Goal: Task Accomplishment & Management: Manage account settings

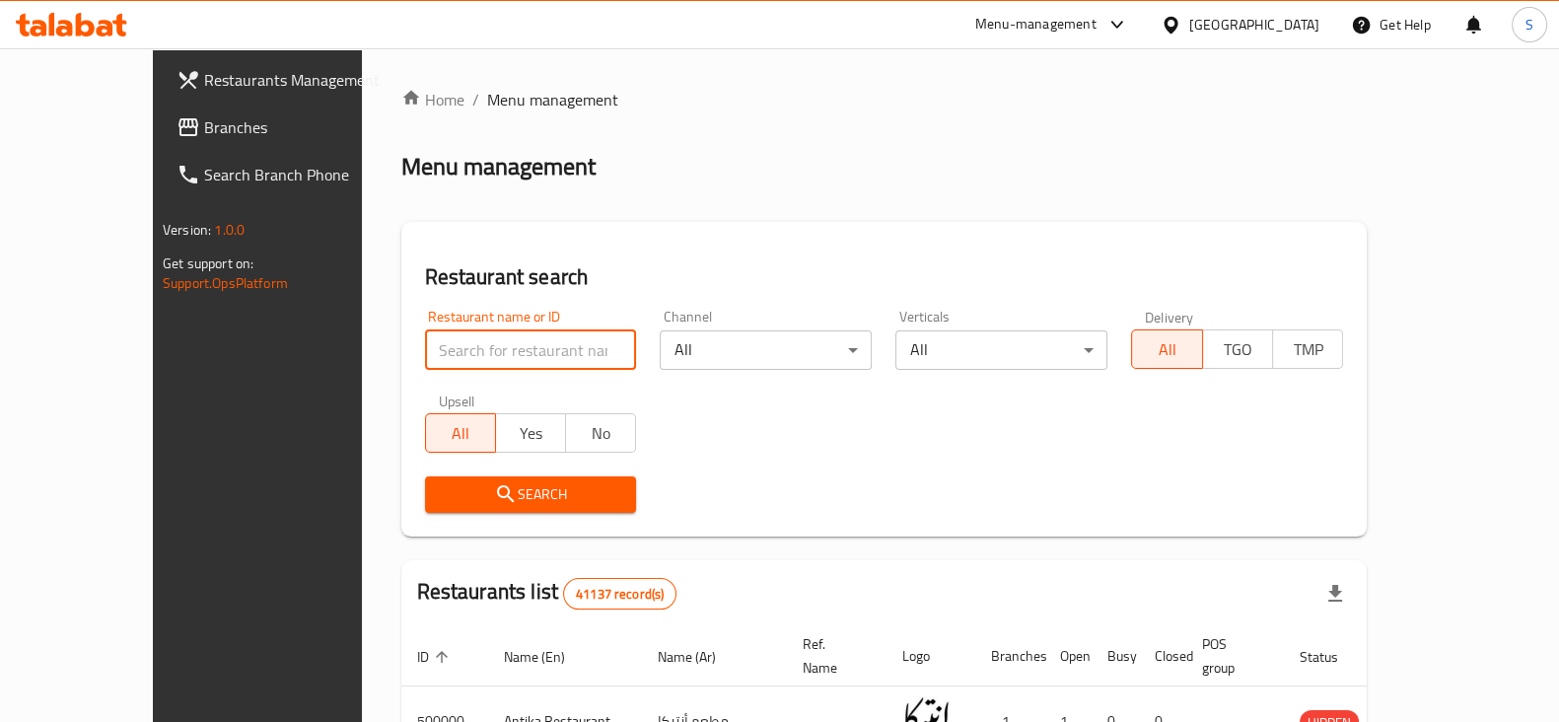
click at [453, 362] on input "search" at bounding box center [531, 349] width 212 height 39
type input "alfard"
click at [466, 498] on span "Search" at bounding box center [531, 494] width 180 height 25
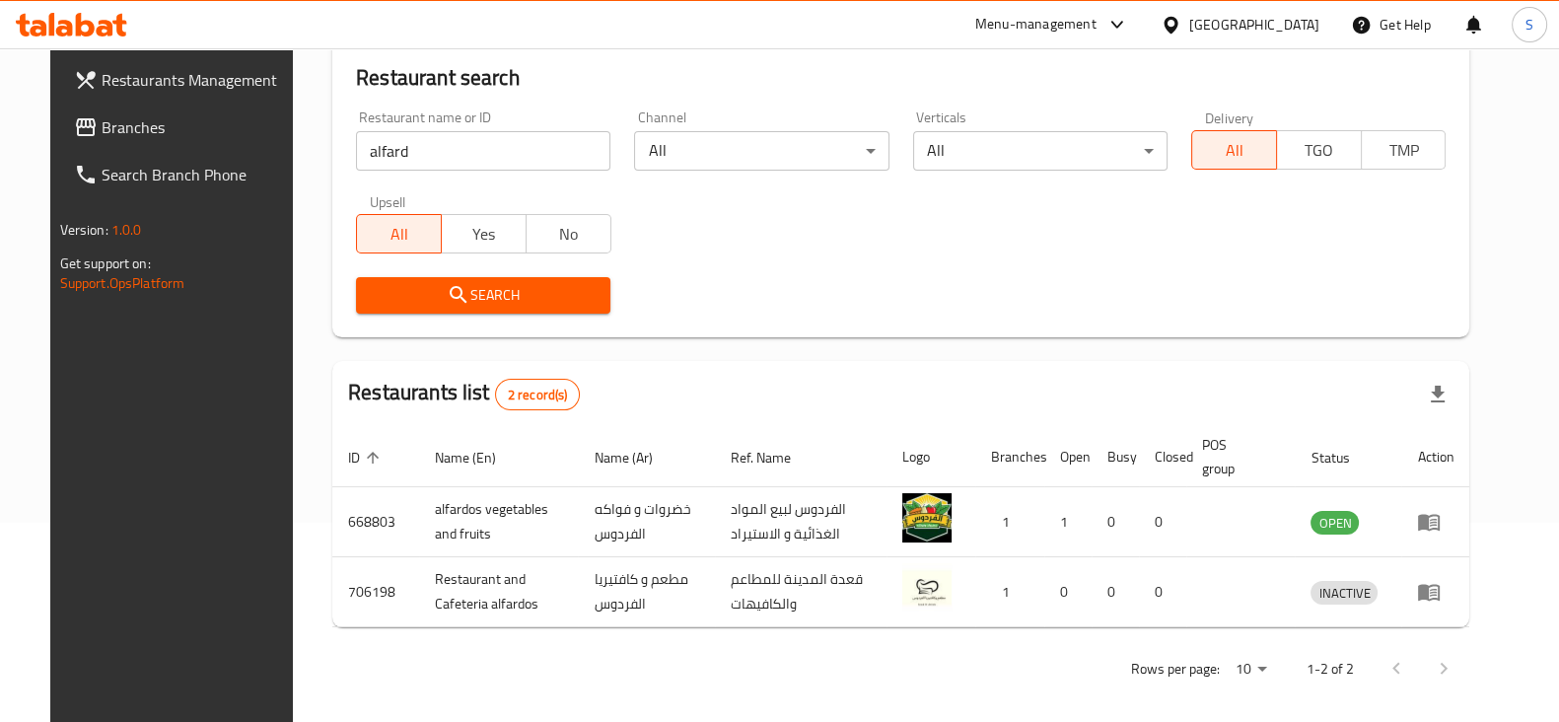
scroll to position [211, 0]
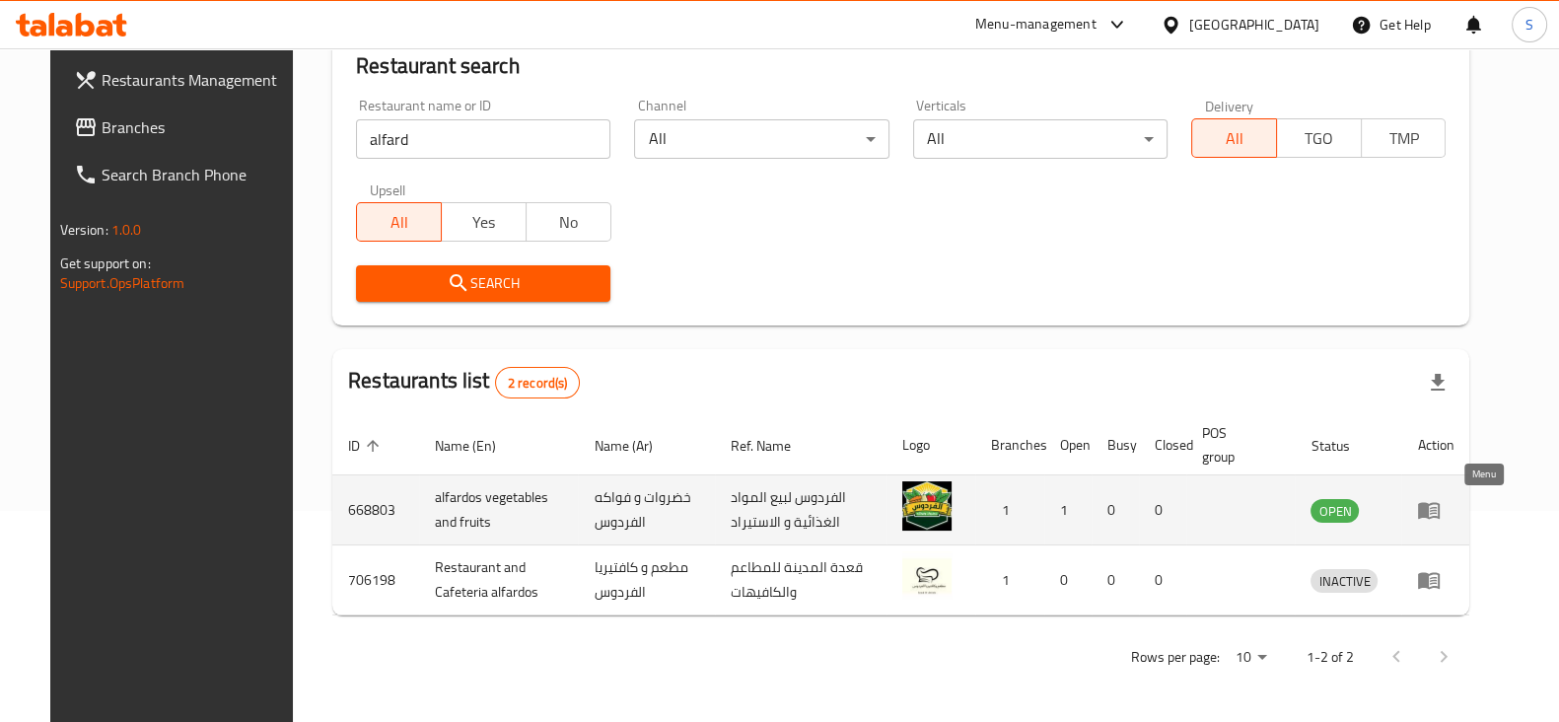
click at [1440, 505] on icon "enhanced table" at bounding box center [1429, 510] width 24 height 24
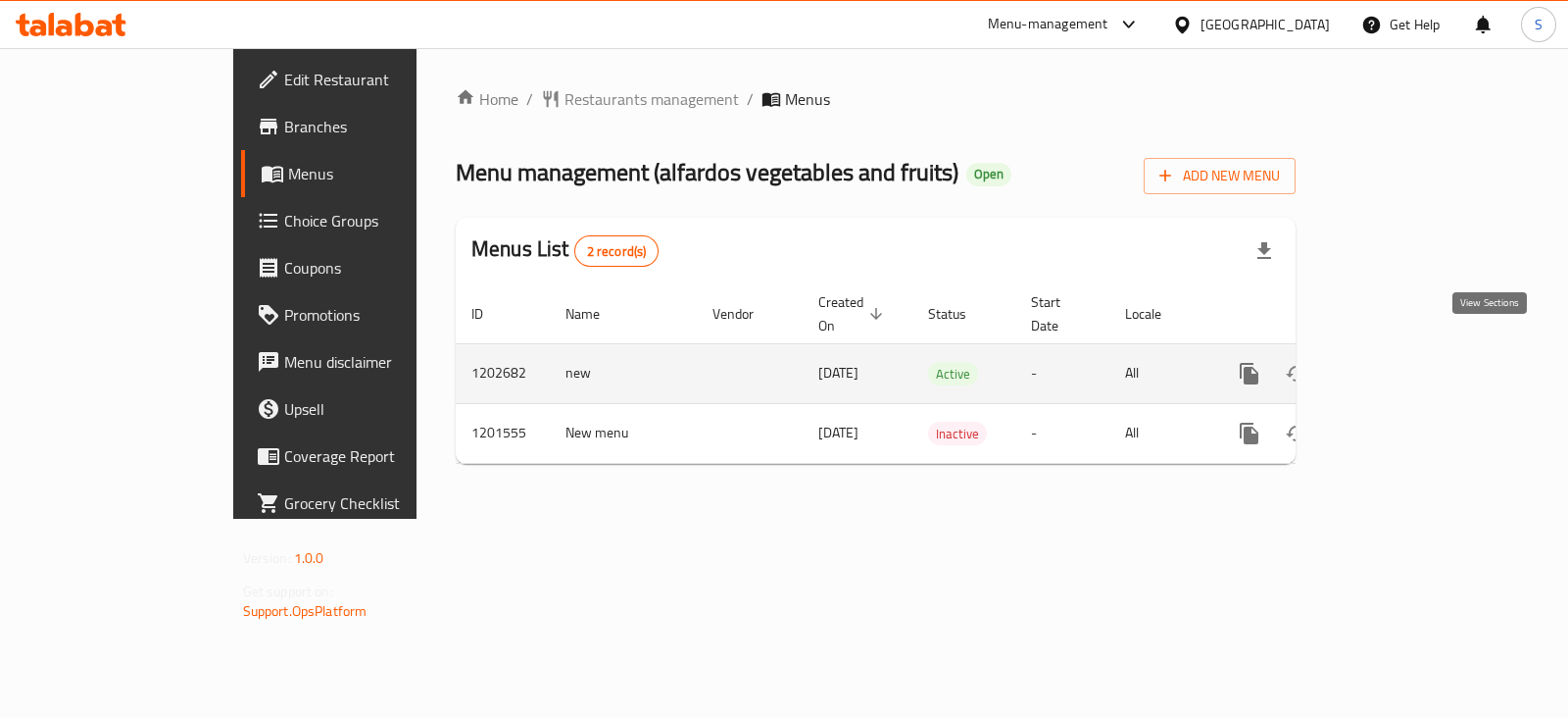
click at [1400, 365] on icon "enhanced table" at bounding box center [1391, 374] width 18 height 18
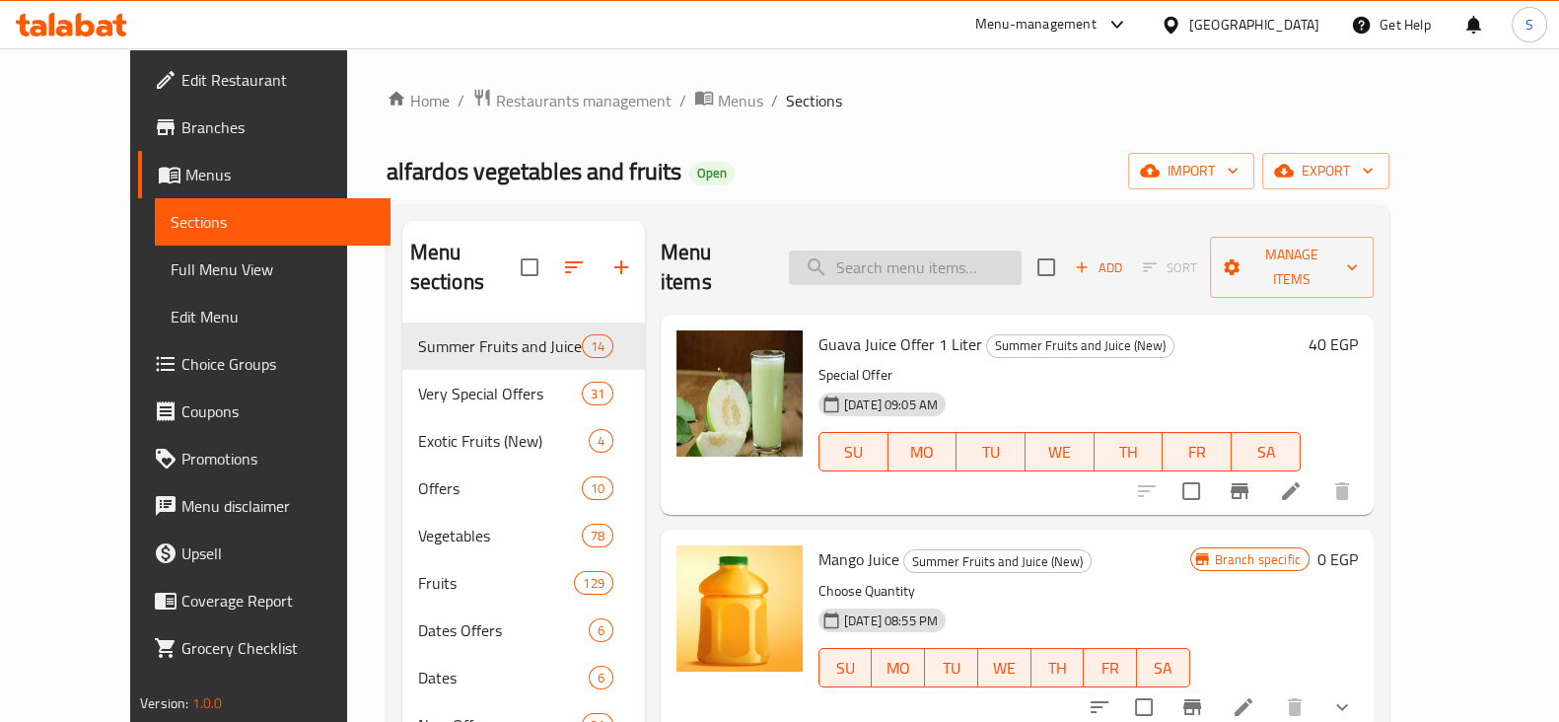
click at [911, 250] on input "search" at bounding box center [905, 267] width 233 height 35
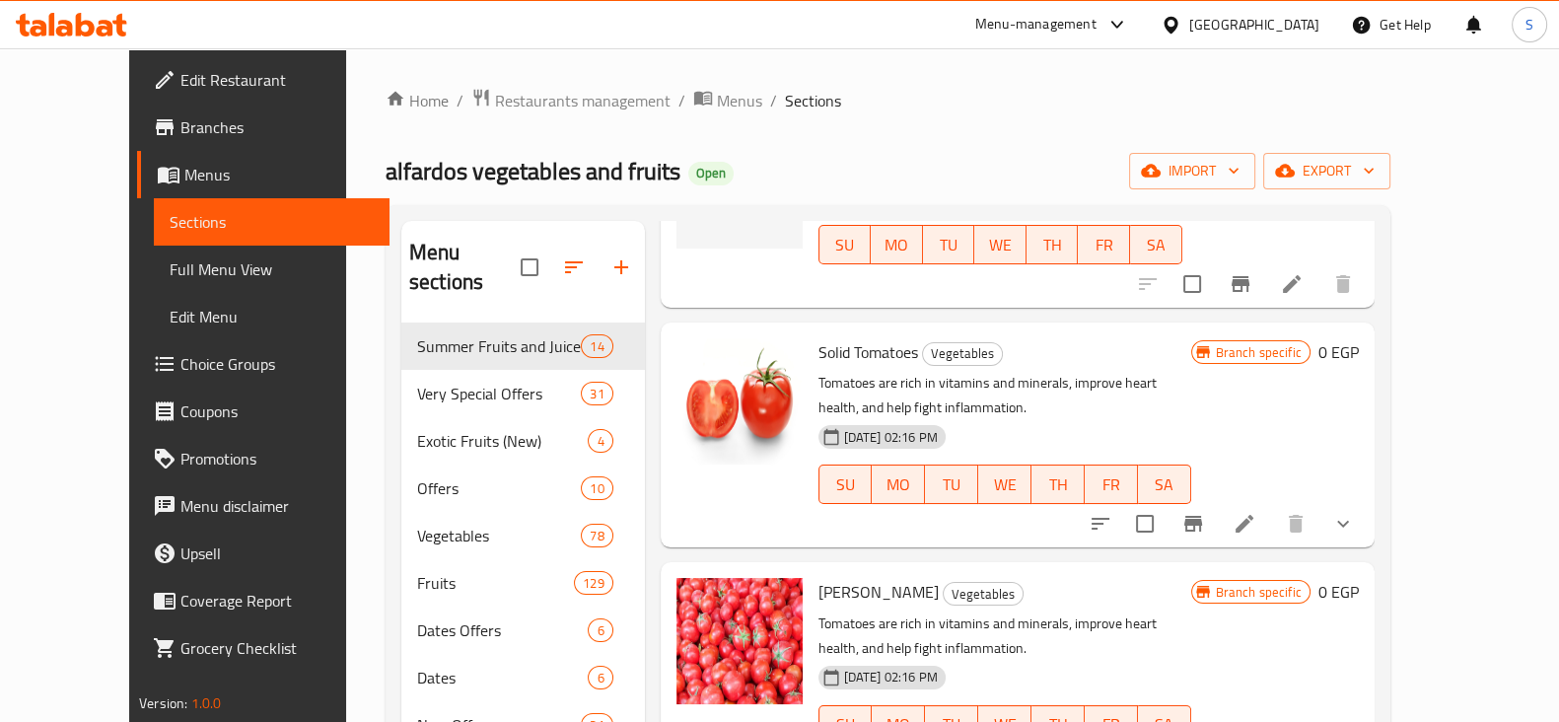
scroll to position [370, 0]
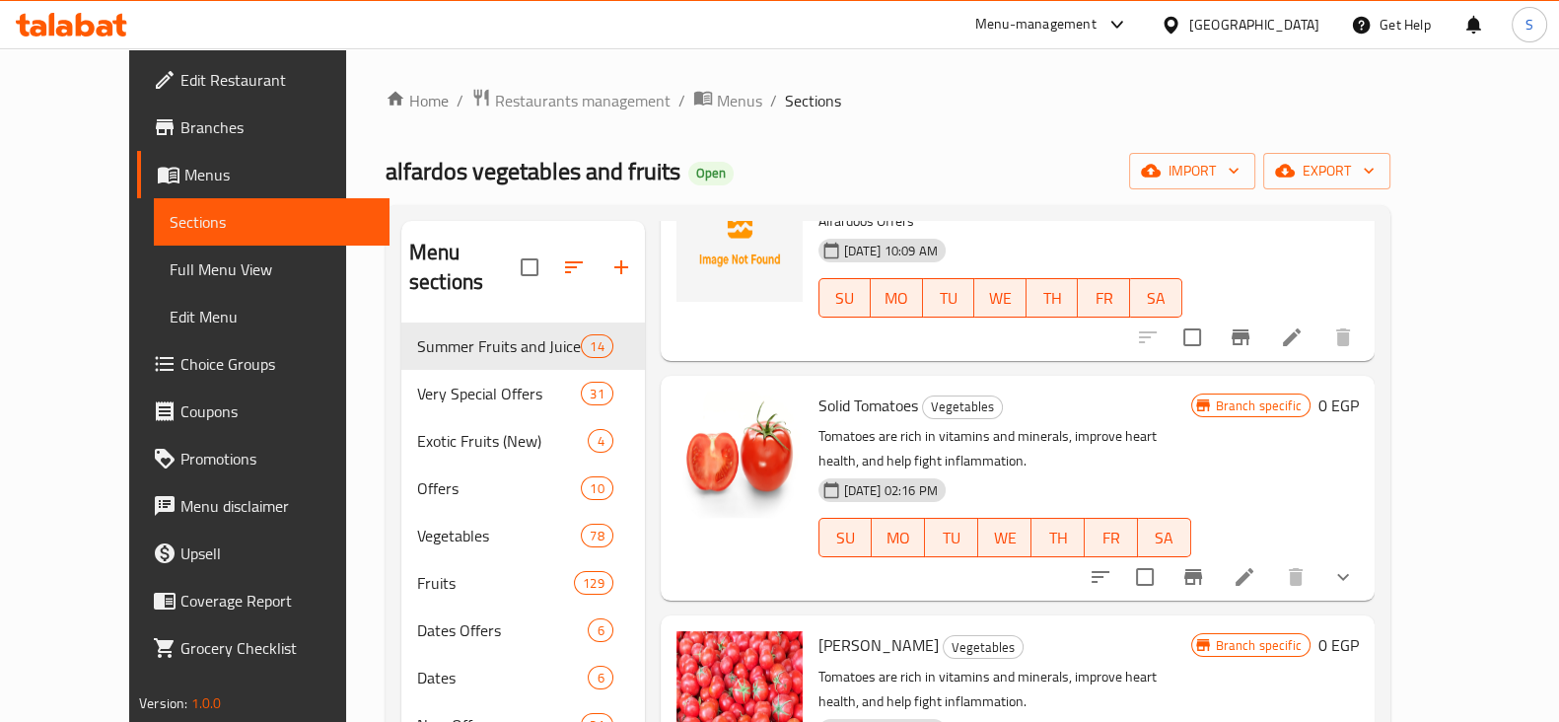
type input "toma"
click at [1354, 565] on icon "show more" at bounding box center [1343, 577] width 24 height 24
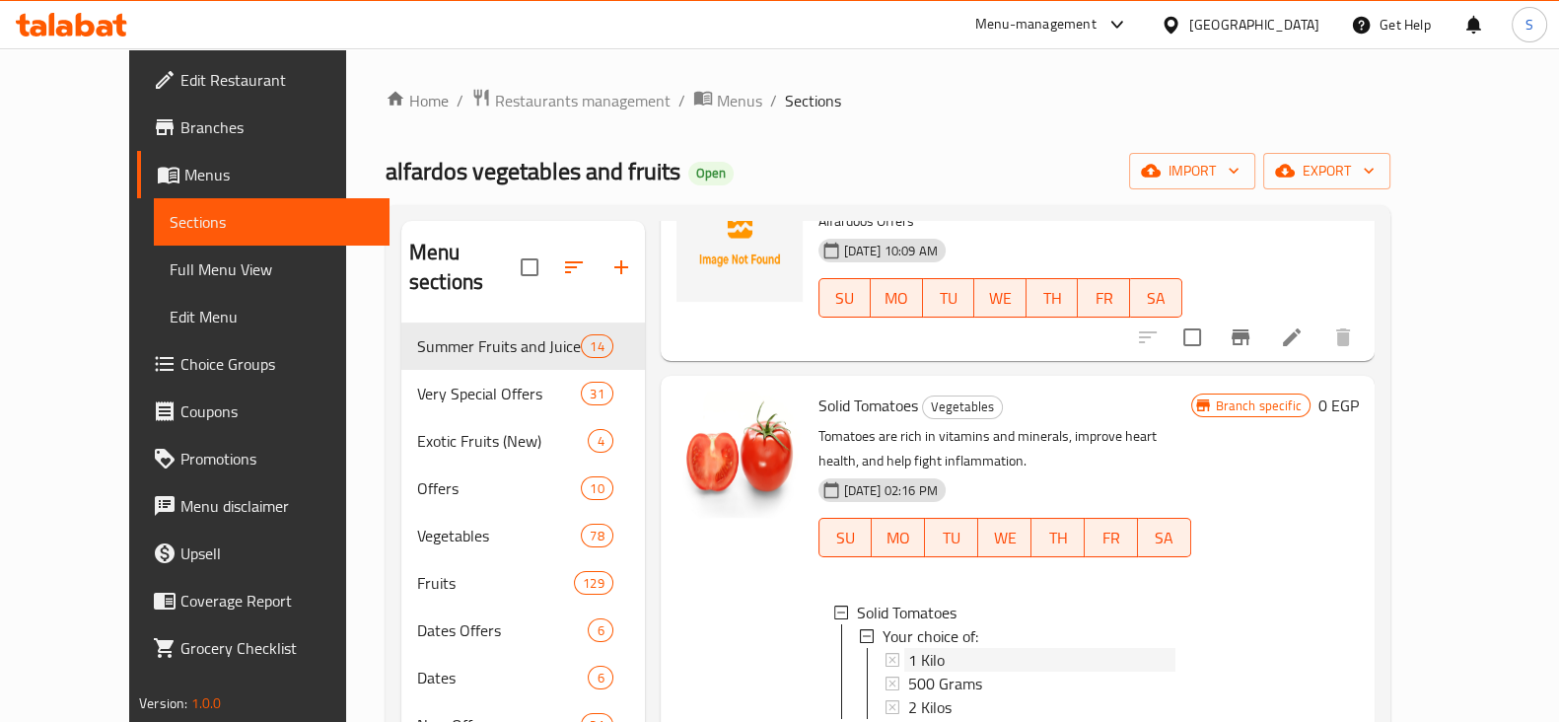
click at [944, 648] on div "1 Kilo" at bounding box center [1041, 660] width 267 height 24
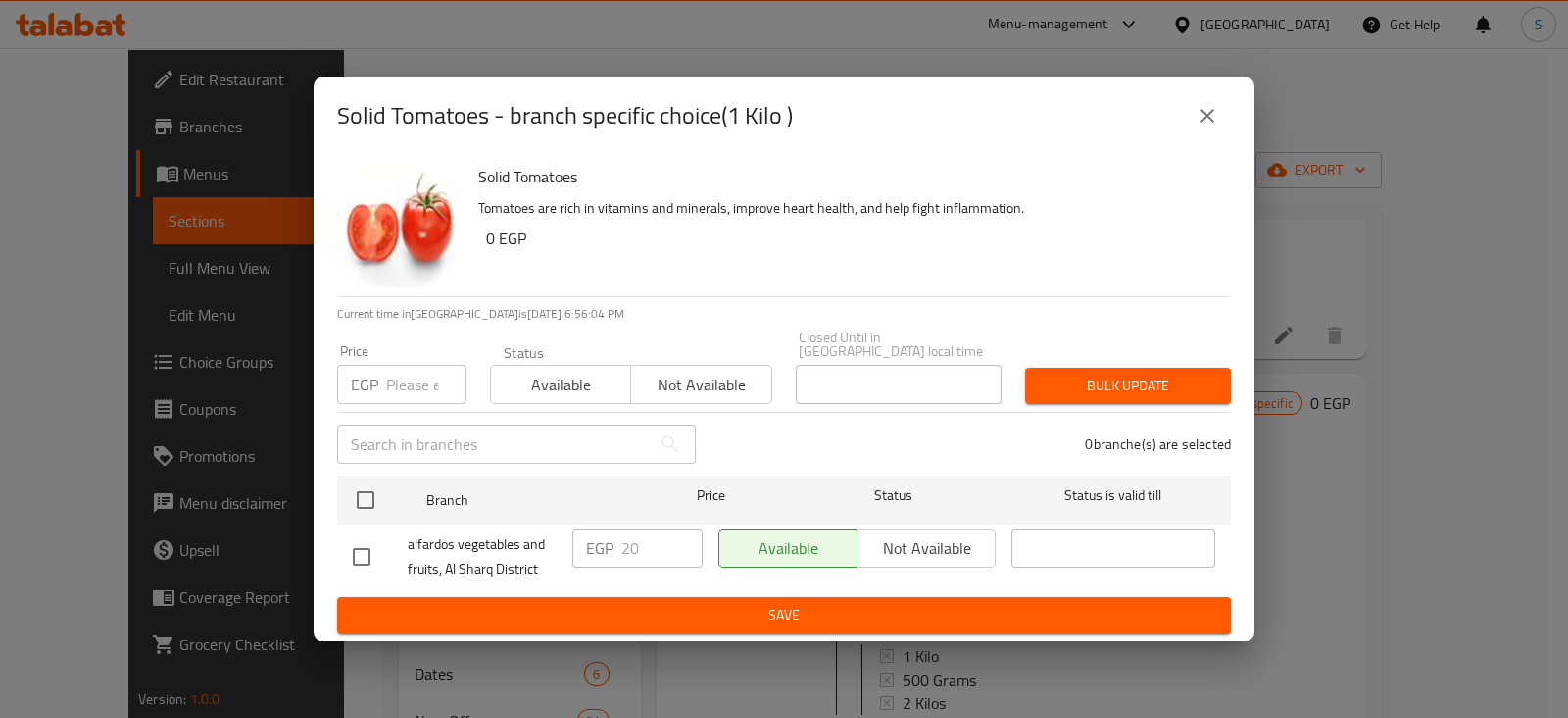
click at [413, 375] on input "number" at bounding box center [426, 384] width 81 height 39
click at [1201, 124] on icon "close" at bounding box center [1208, 115] width 24 height 24
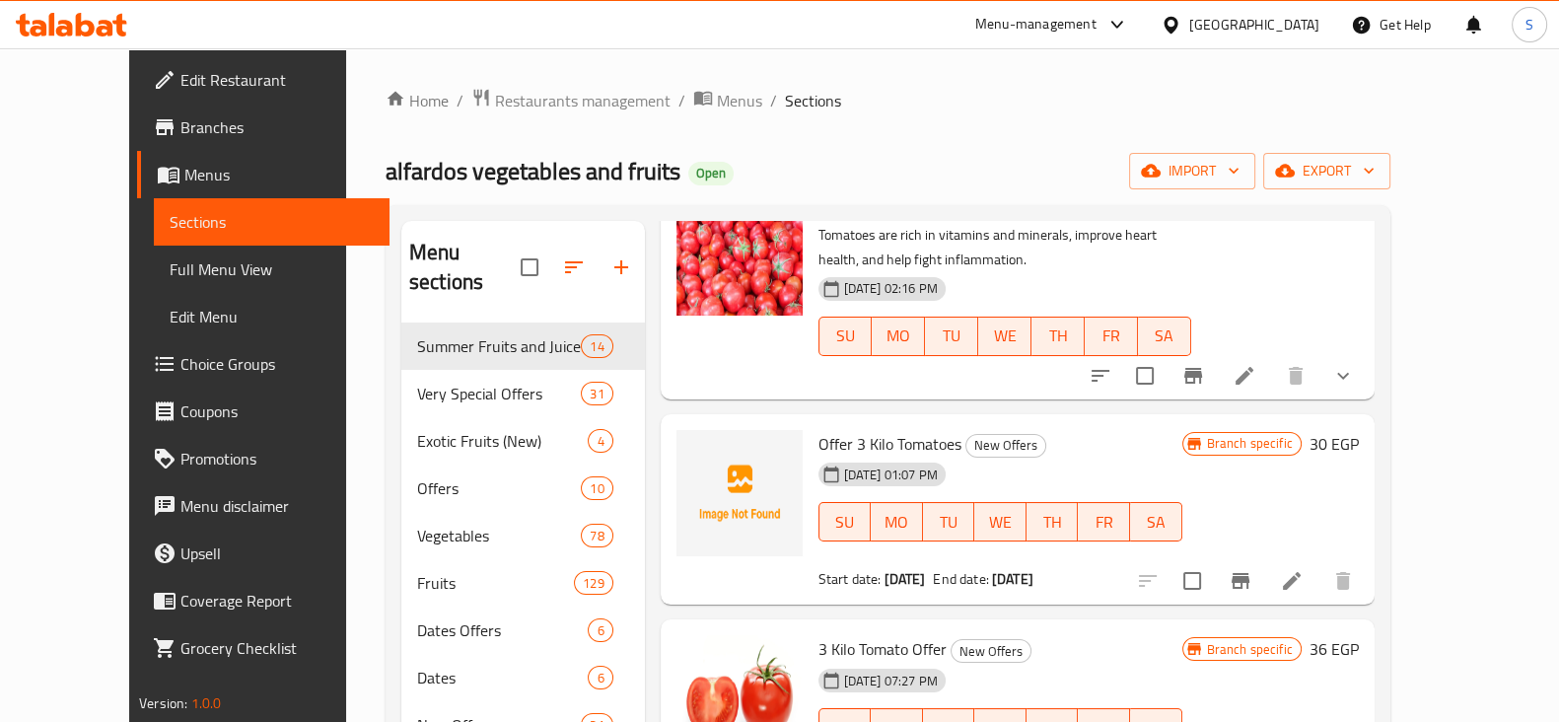
scroll to position [862, 0]
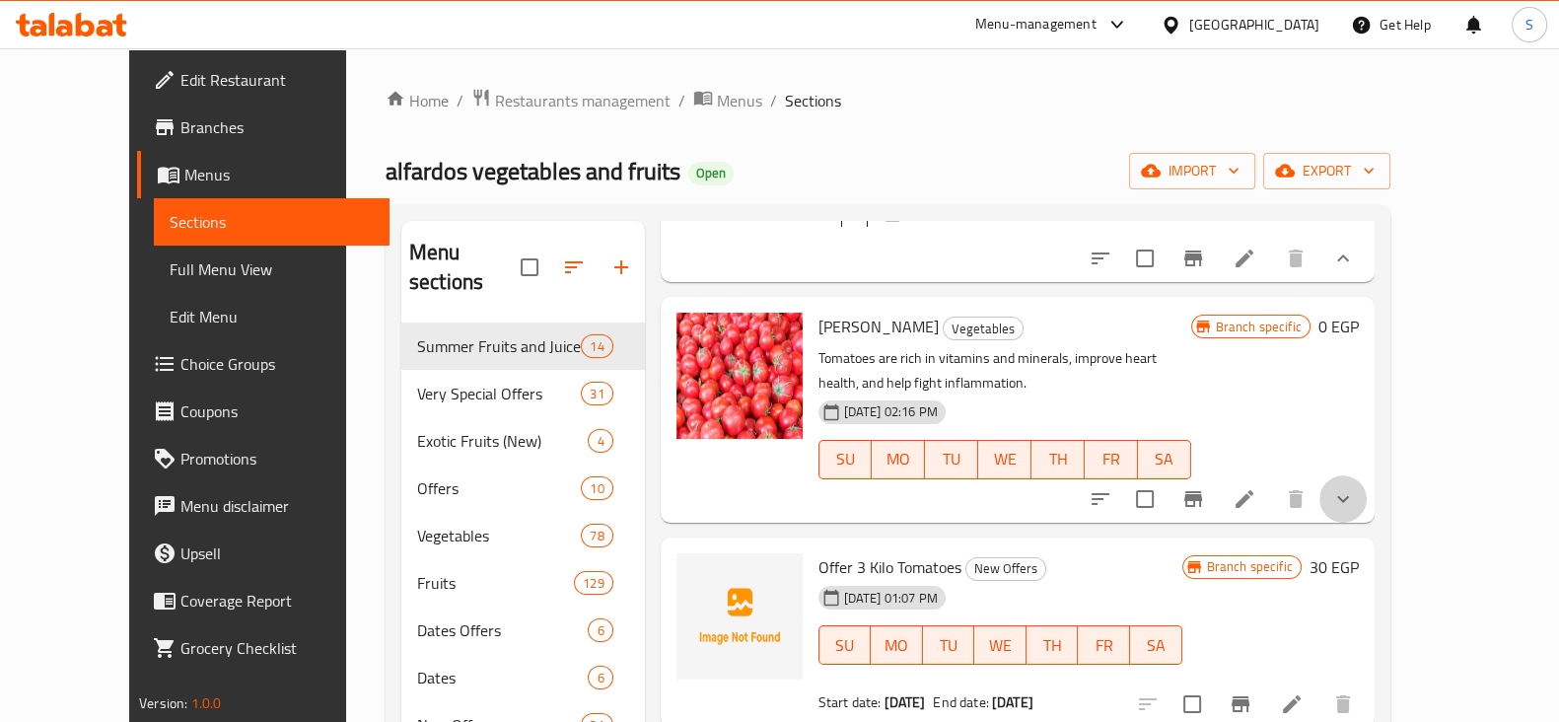
click at [1349, 495] on icon "show more" at bounding box center [1343, 498] width 12 height 7
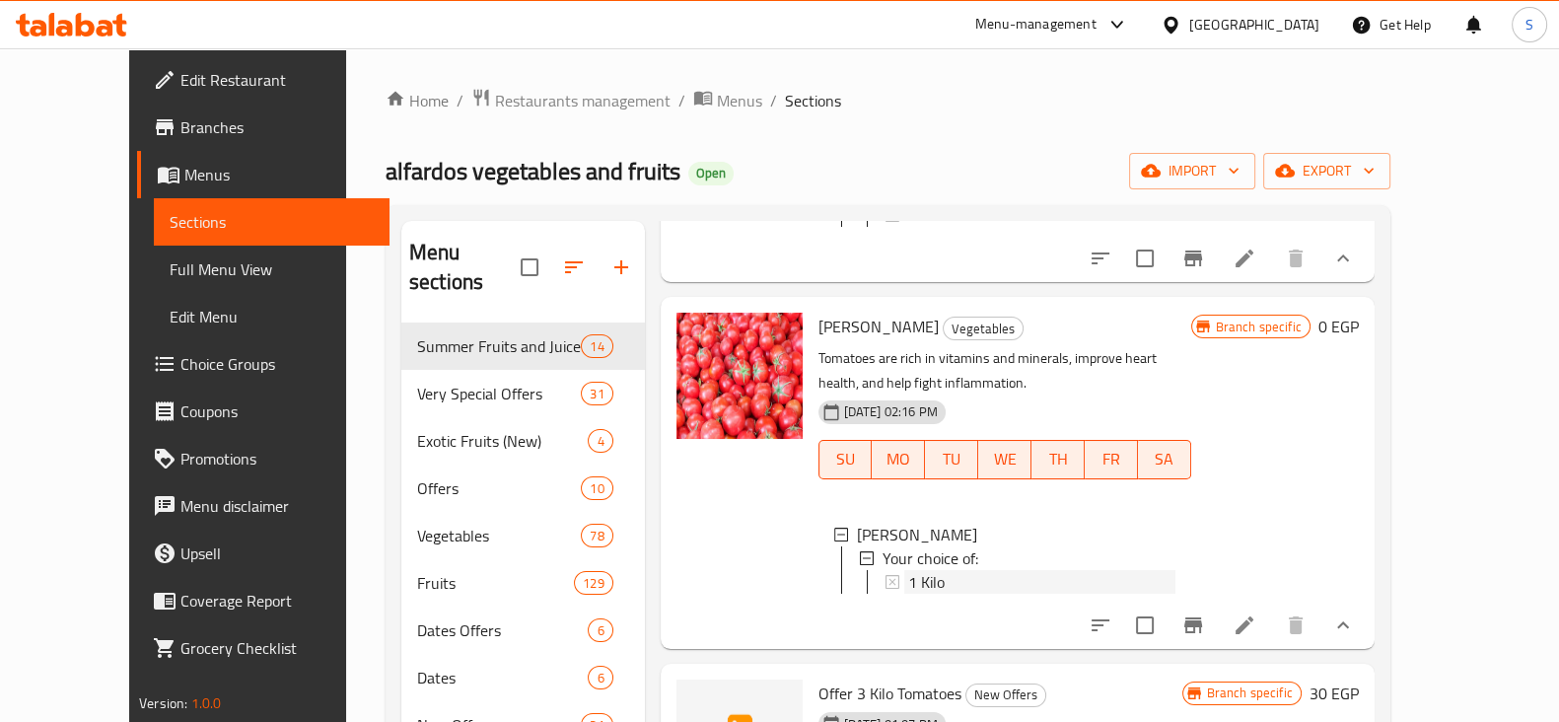
click at [966, 574] on div "1 Kilo" at bounding box center [1041, 582] width 267 height 24
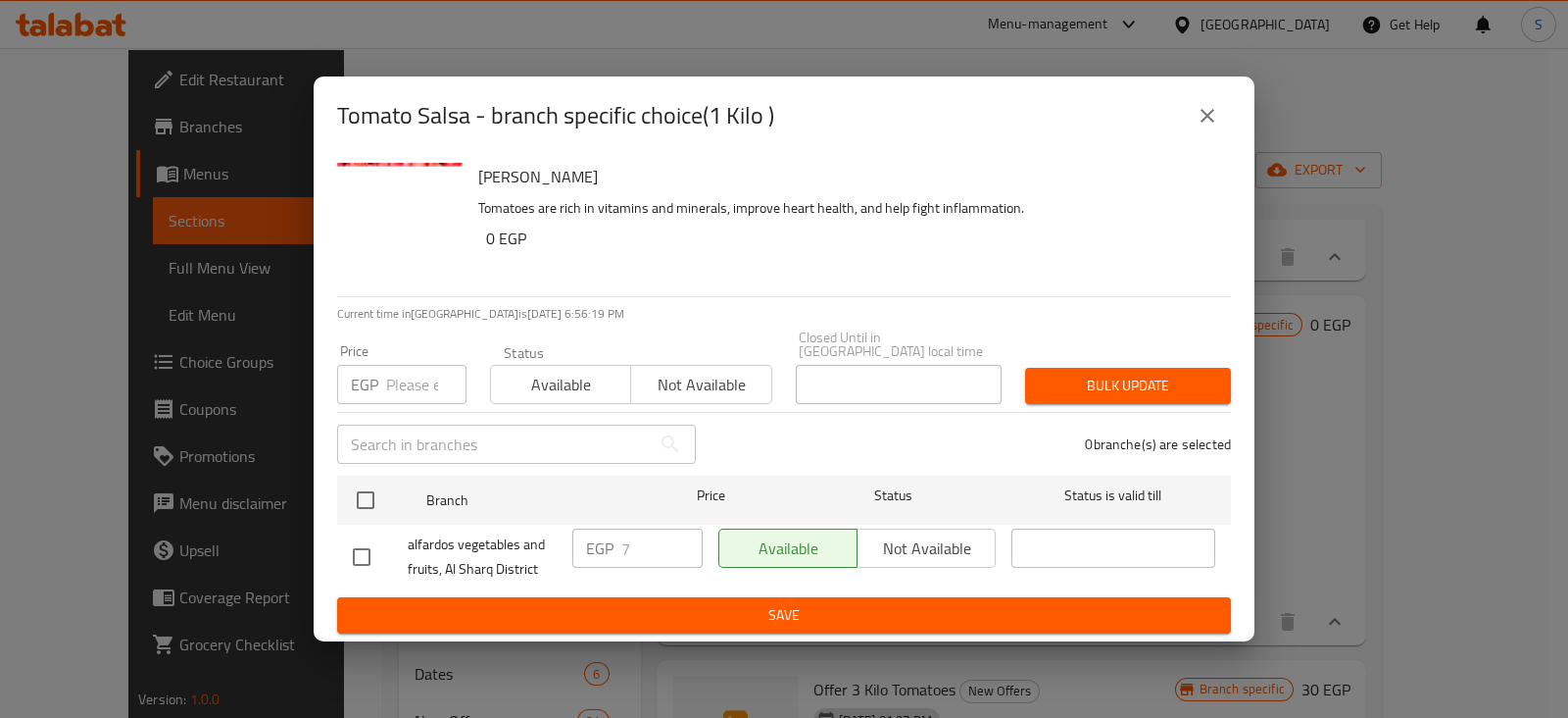
click at [397, 367] on input "number" at bounding box center [426, 384] width 81 height 39
type input "12"
drag, startPoint x: 560, startPoint y: 360, endPoint x: 554, endPoint y: 386, distance: 26.7
click at [561, 365] on button "Available" at bounding box center [561, 384] width 141 height 39
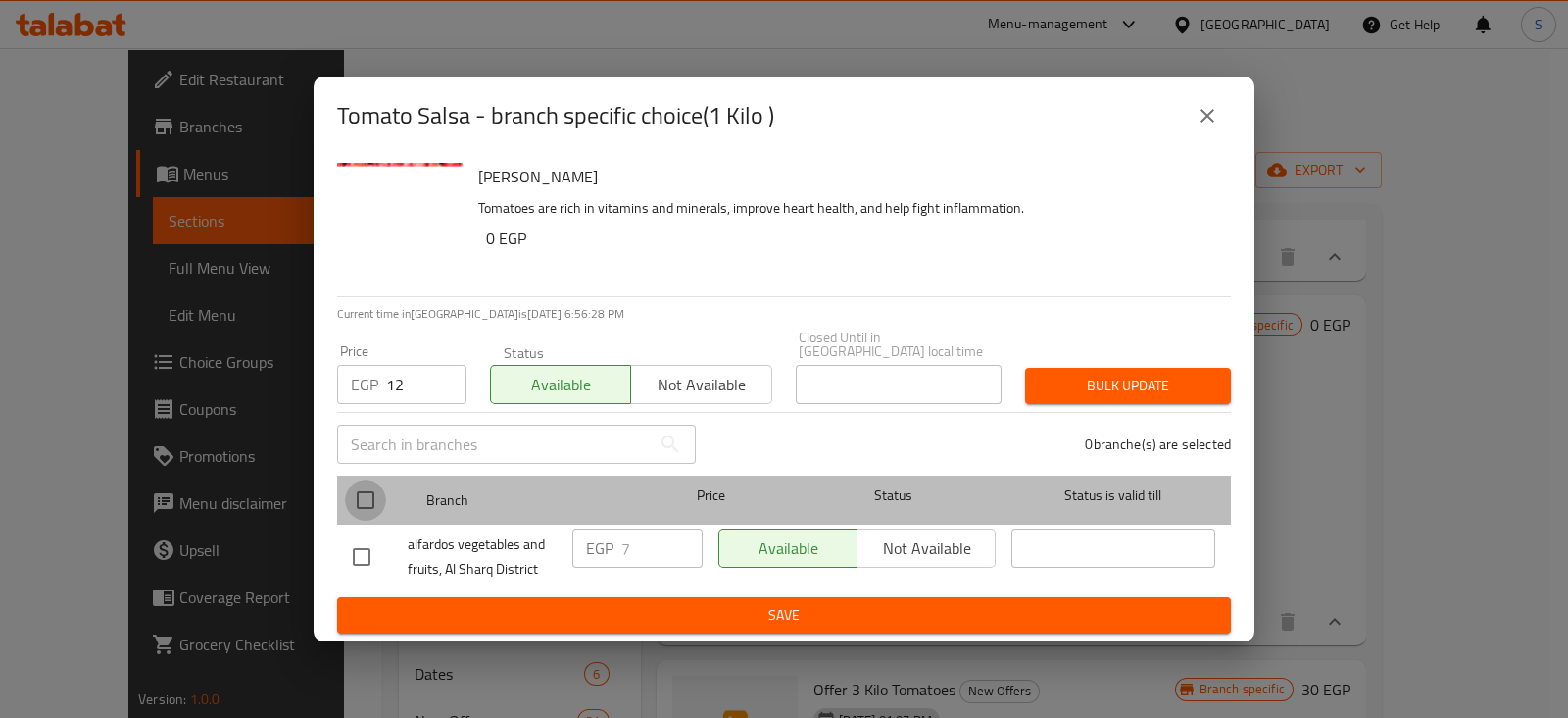
click at [360, 492] on input "checkbox" at bounding box center [365, 499] width 41 height 41
checkbox input "true"
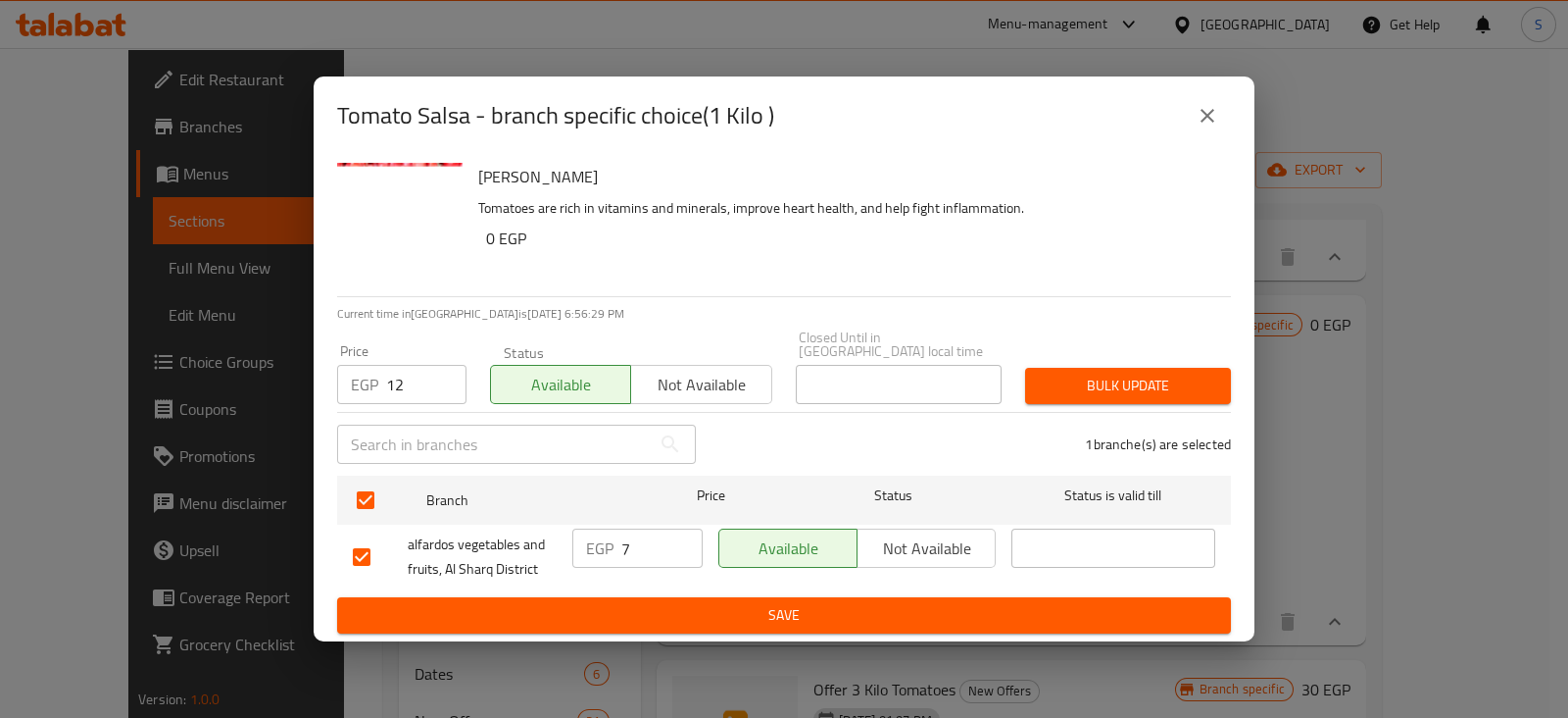
click at [1063, 374] on span "Bulk update" at bounding box center [1128, 386] width 174 height 25
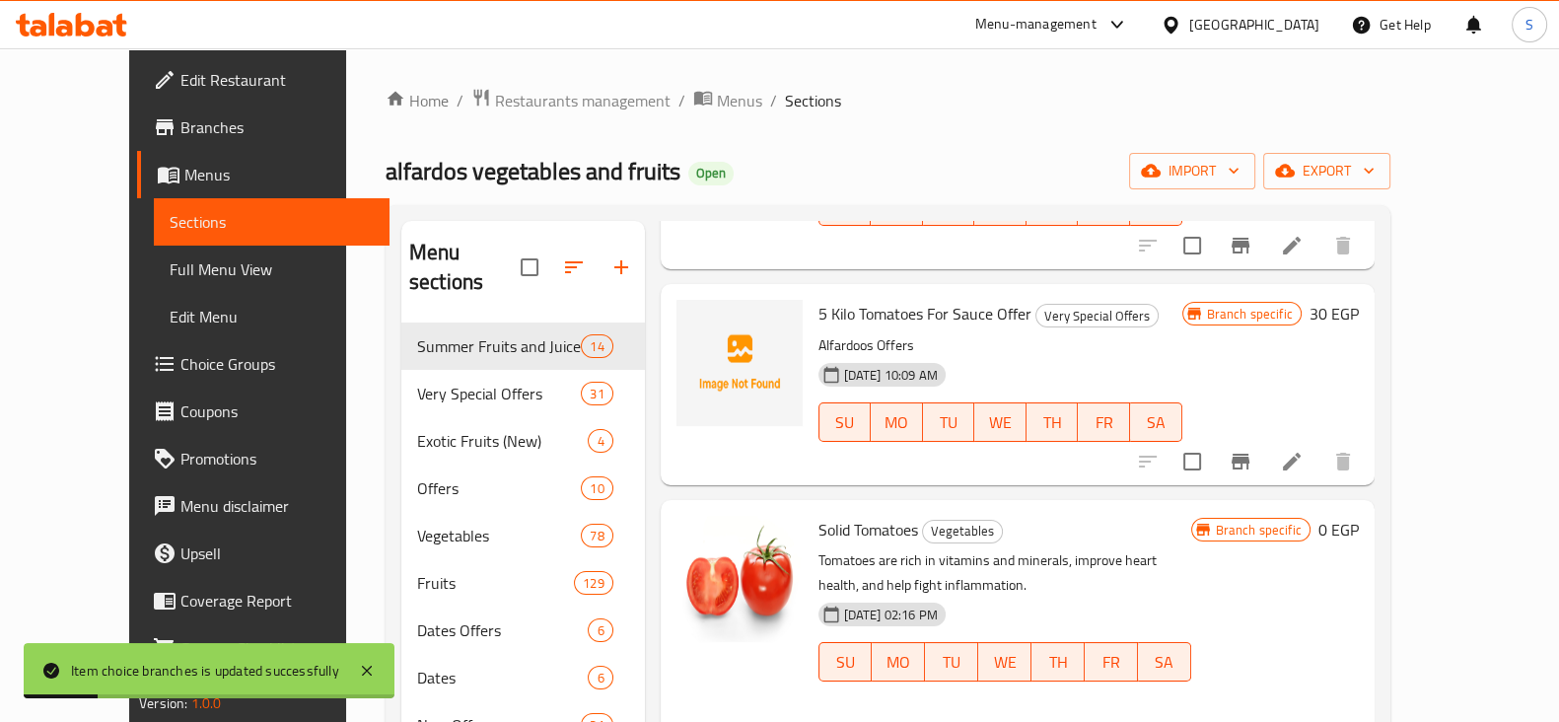
scroll to position [0, 0]
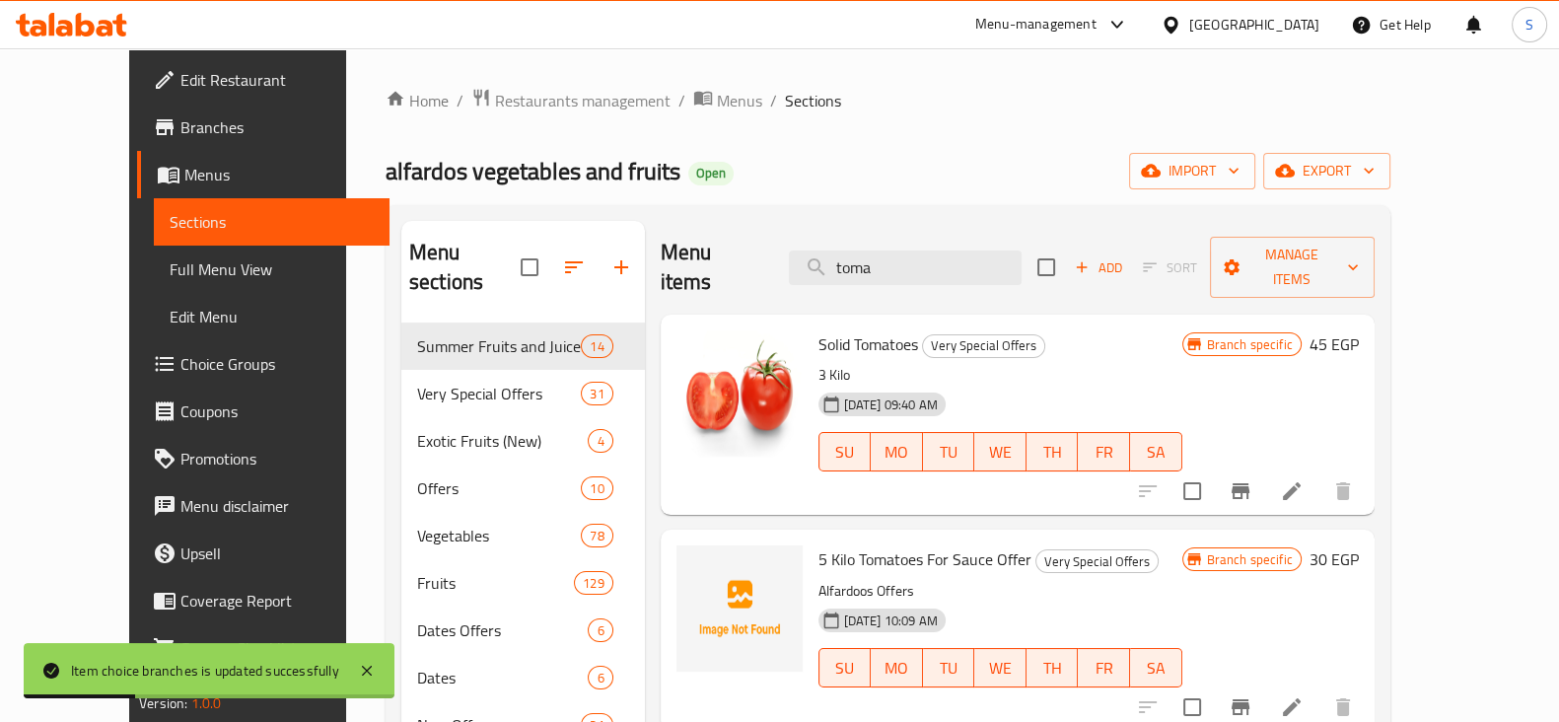
drag, startPoint x: 920, startPoint y: 251, endPoint x: 720, endPoint y: 258, distance: 200.2
click at [720, 258] on div "Menu items toma Add Sort Manage items" at bounding box center [1017, 268] width 714 height 94
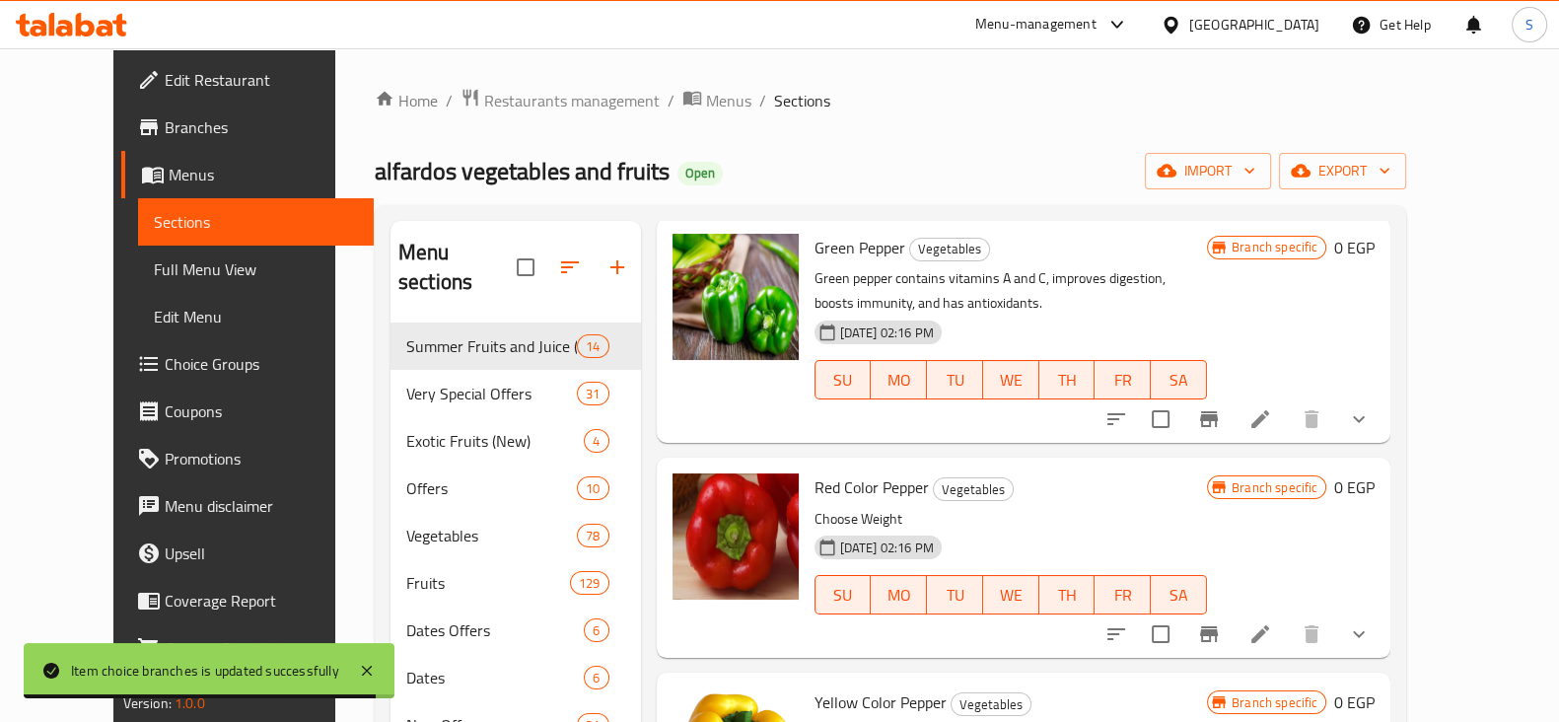
scroll to position [616, 0]
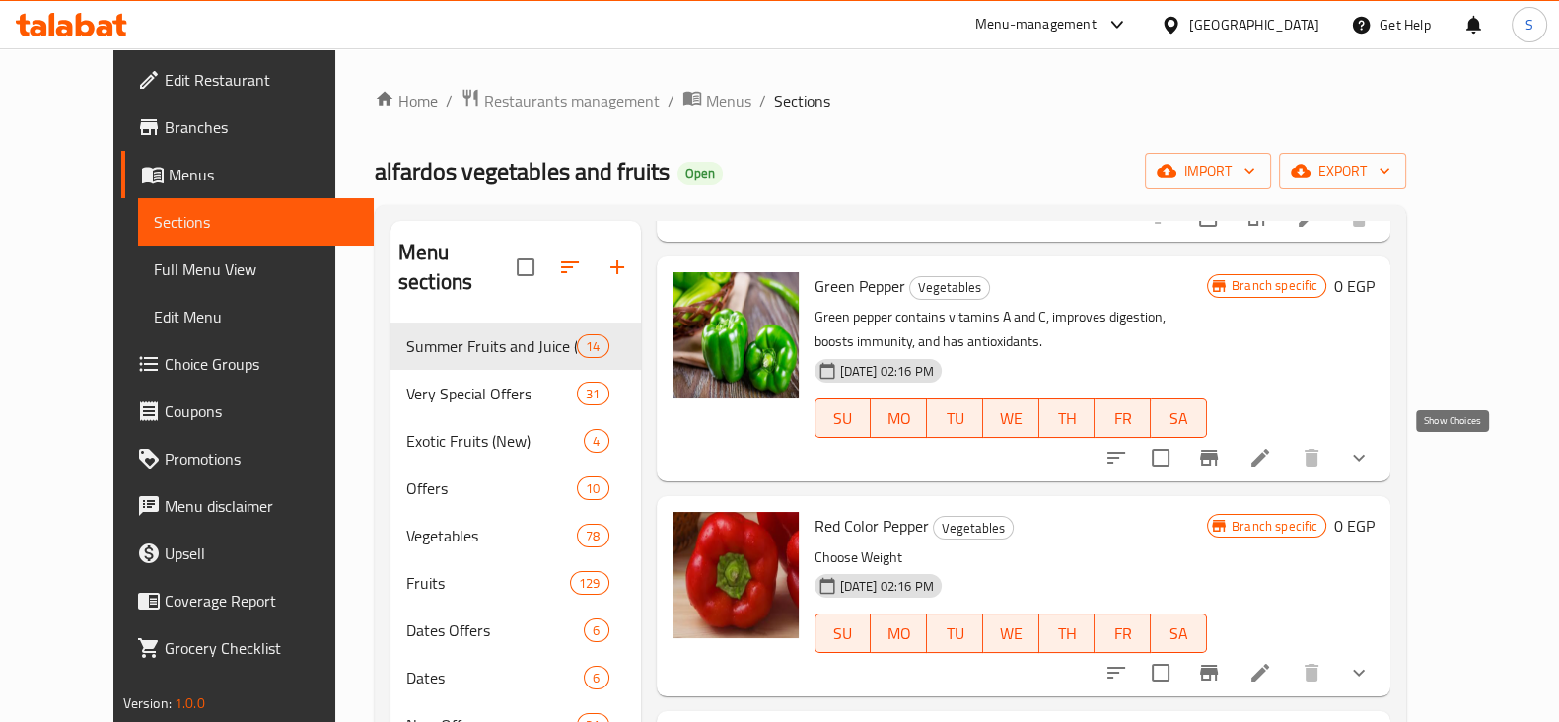
type input "pepper"
click at [1370, 455] on icon "show more" at bounding box center [1359, 458] width 24 height 24
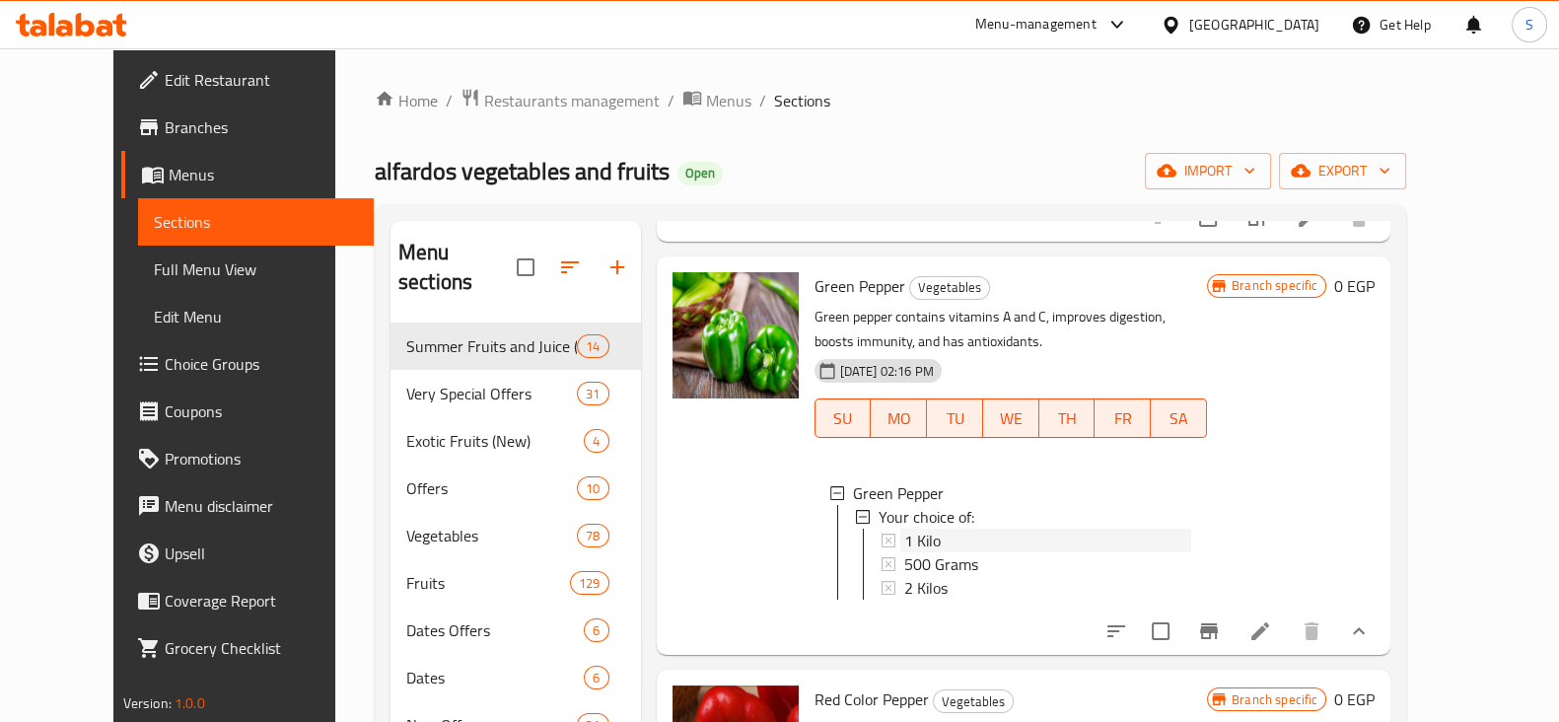
click at [919, 542] on div "1 Kilo" at bounding box center [1048, 540] width 288 height 24
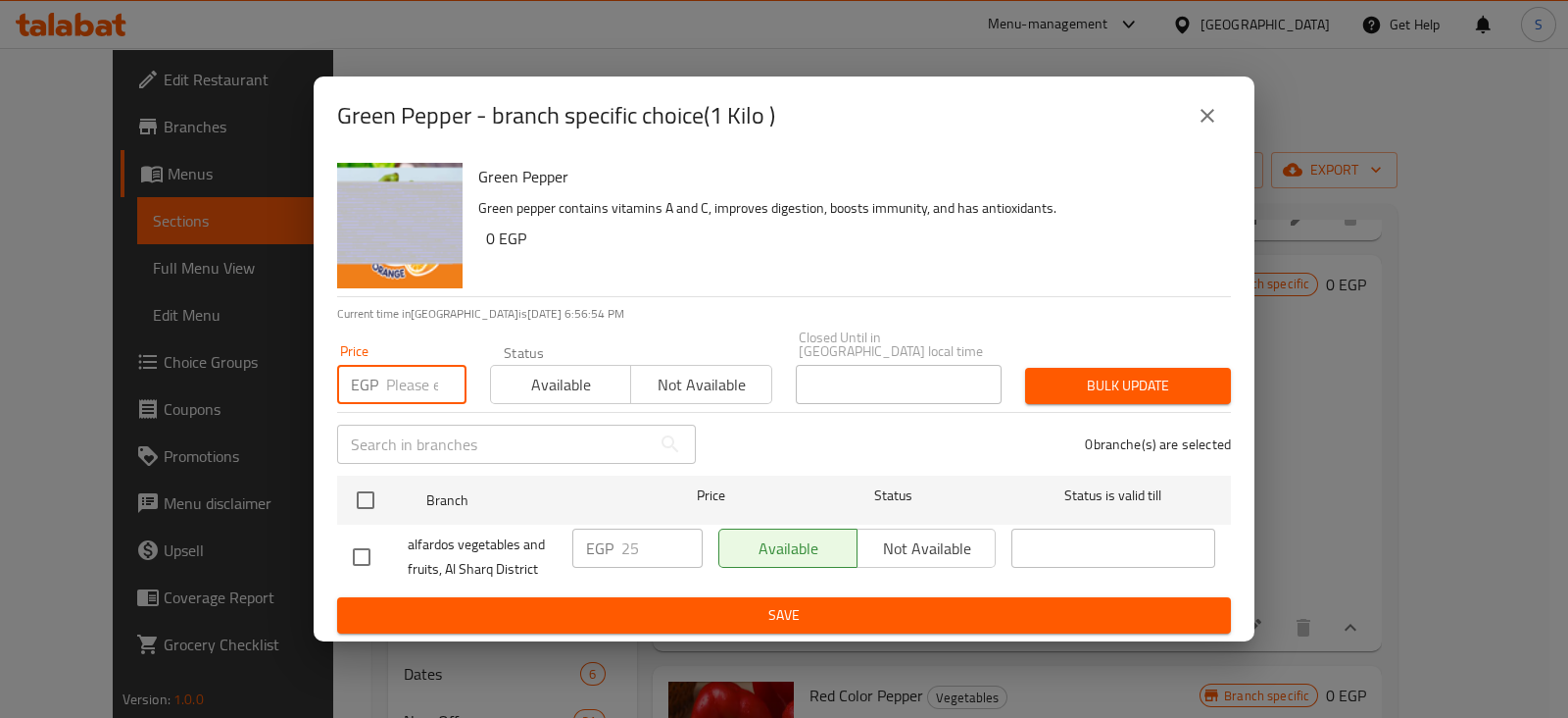
click at [406, 369] on input "number" at bounding box center [426, 384] width 81 height 39
click at [1210, 124] on icon "close" at bounding box center [1208, 115] width 24 height 24
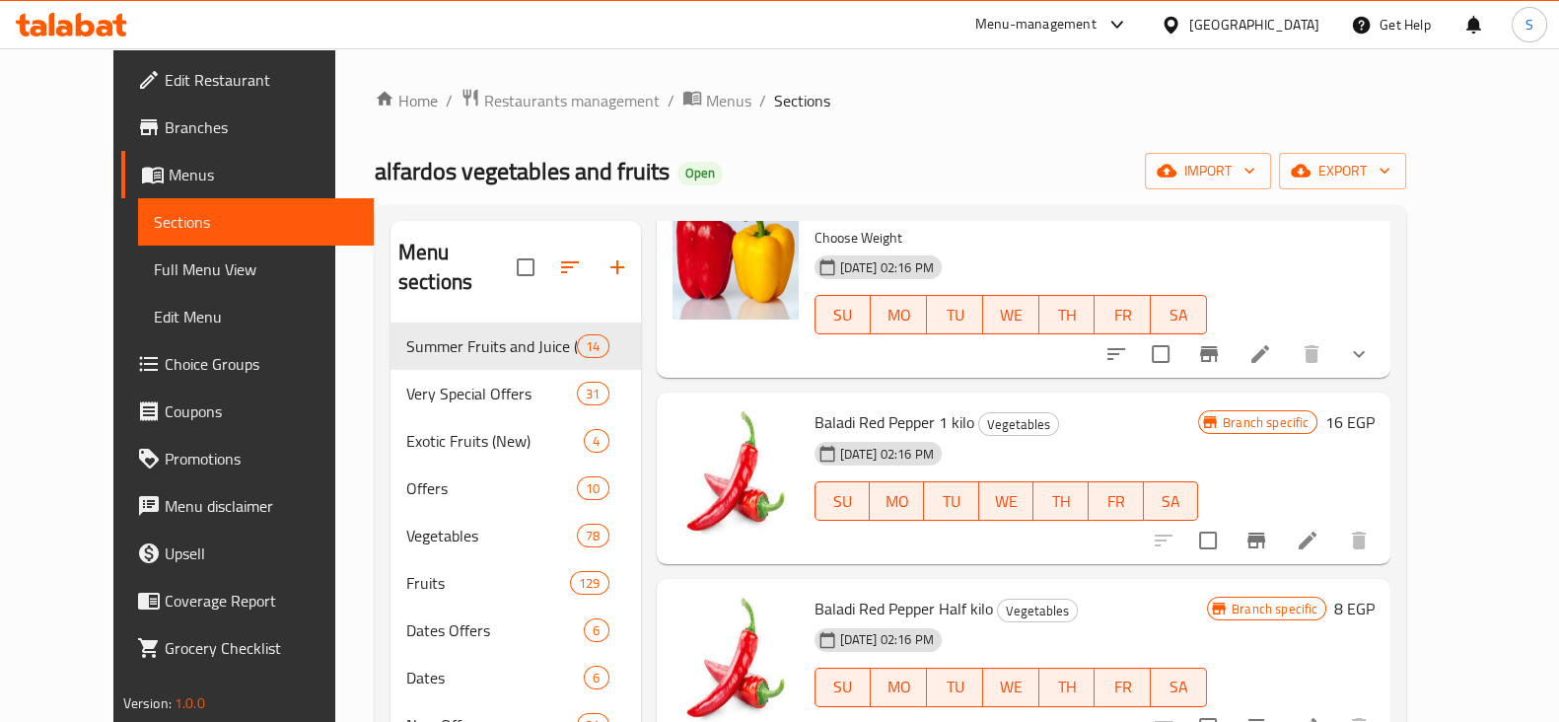
scroll to position [0, 0]
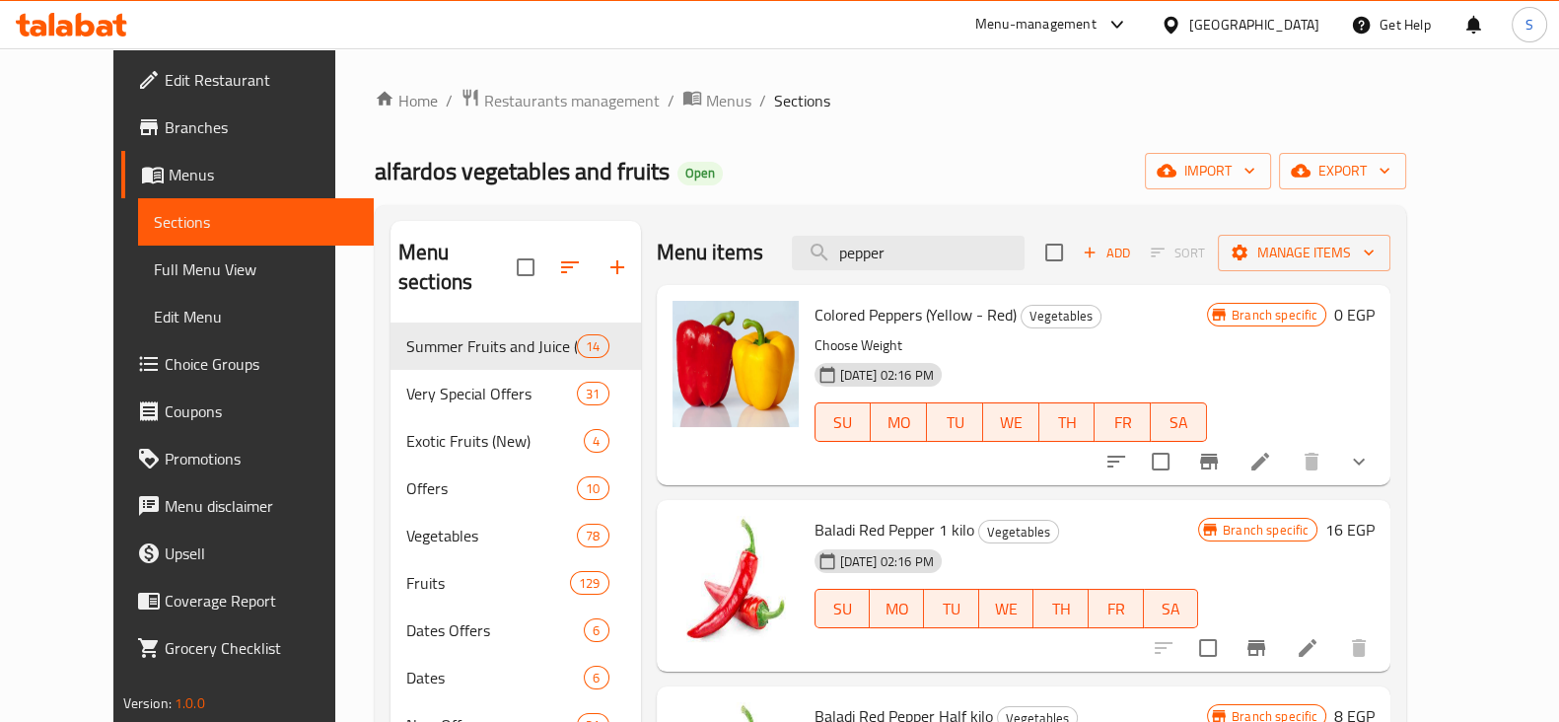
drag, startPoint x: 941, startPoint y: 242, endPoint x: 813, endPoint y: 249, distance: 128.4
click at [813, 251] on div "Menu items pepper Add Sort Manage items" at bounding box center [1024, 253] width 734 height 64
paste input "شطه"
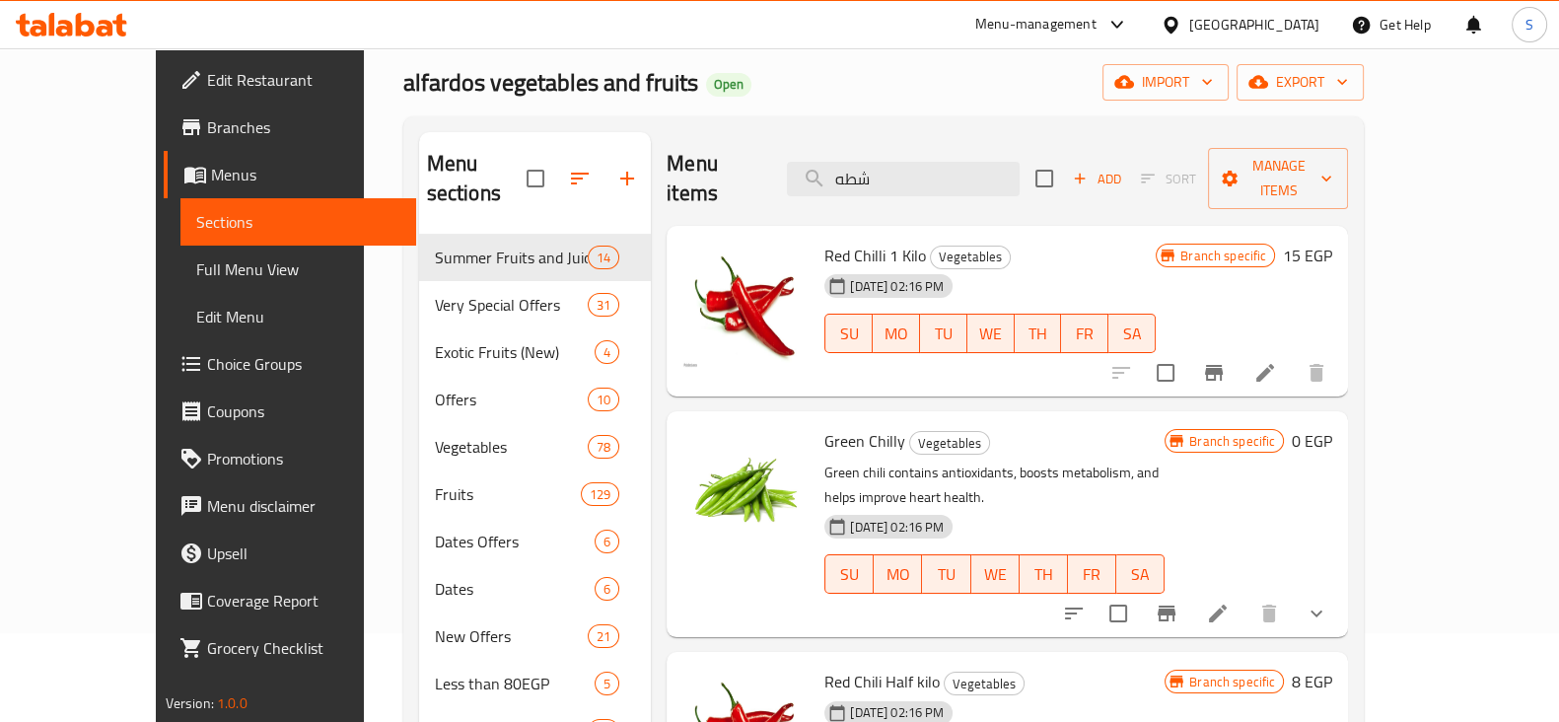
scroll to position [122, 0]
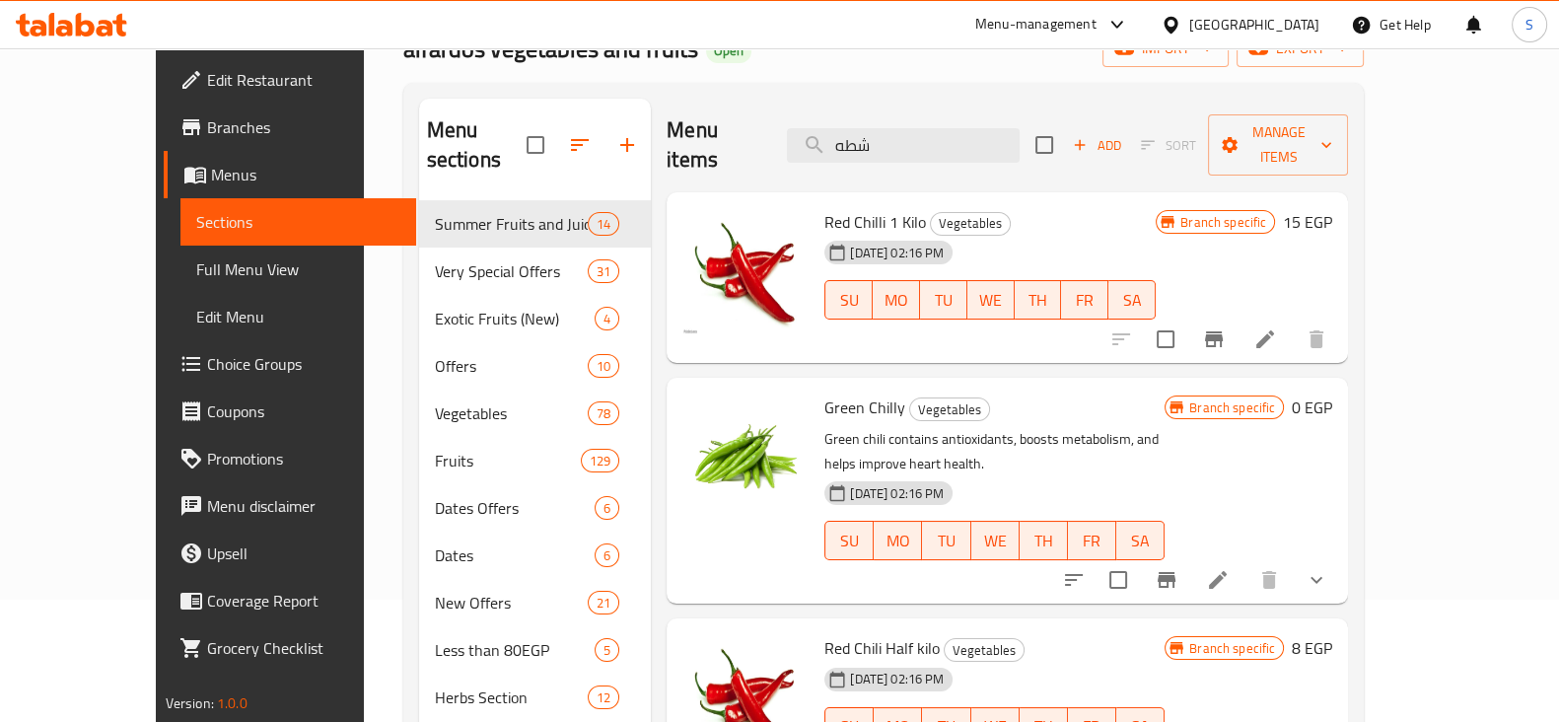
type input "شطه"
click at [1328, 568] on icon "show more" at bounding box center [1316, 580] width 24 height 24
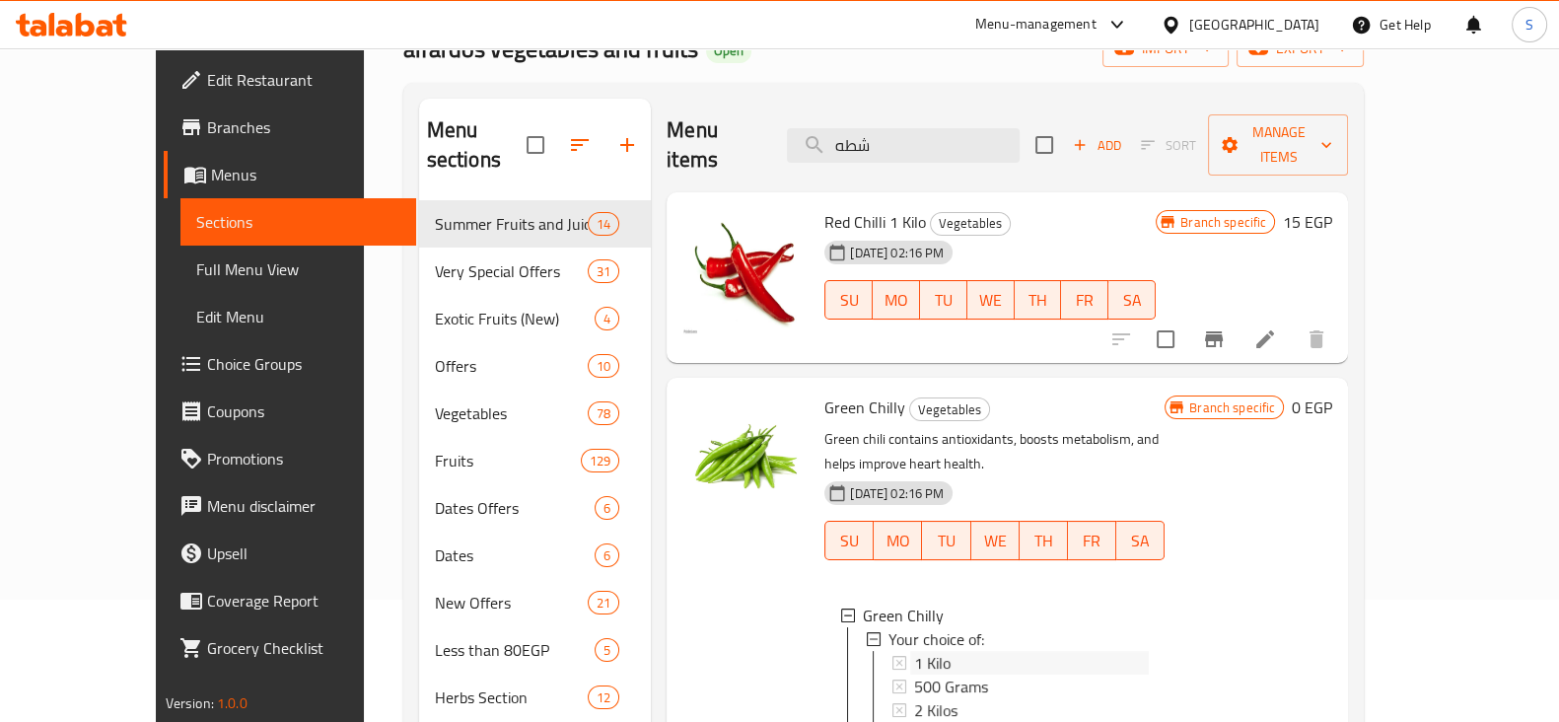
click at [929, 651] on div "1 Kilo" at bounding box center [1031, 663] width 235 height 24
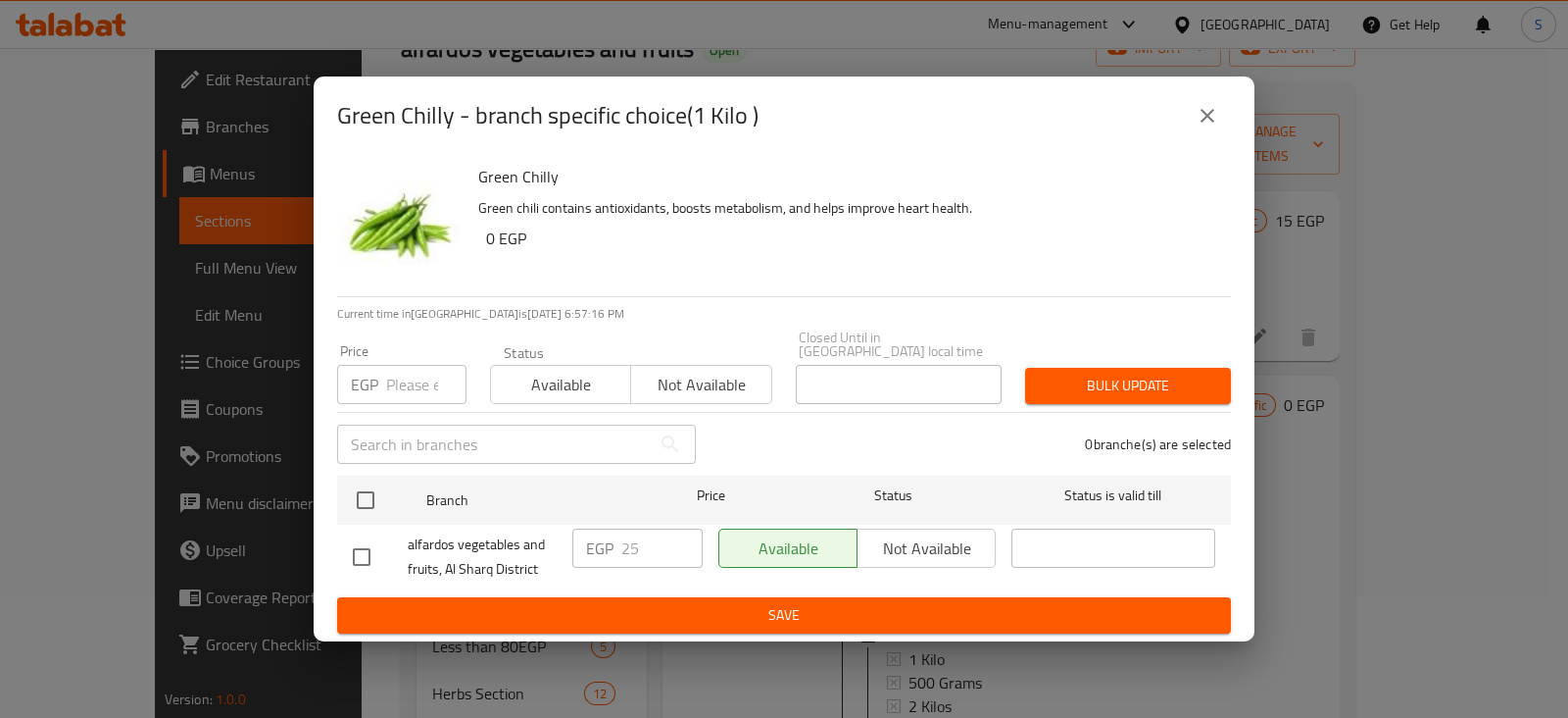
click at [1206, 121] on icon "close" at bounding box center [1208, 115] width 14 height 14
